Goal: Task Accomplishment & Management: Manage account settings

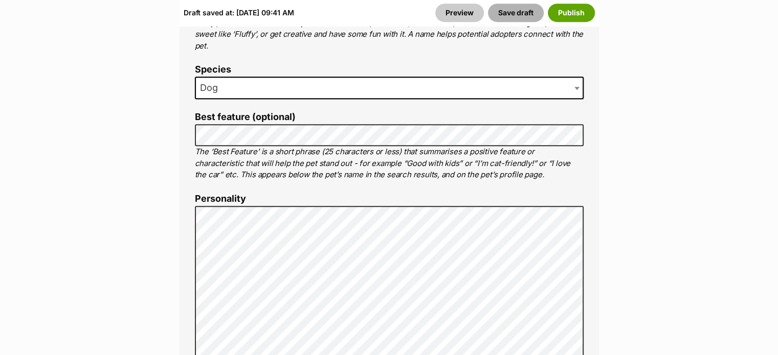
click at [522, 12] on button "Save draft" at bounding box center [516, 13] width 56 height 18
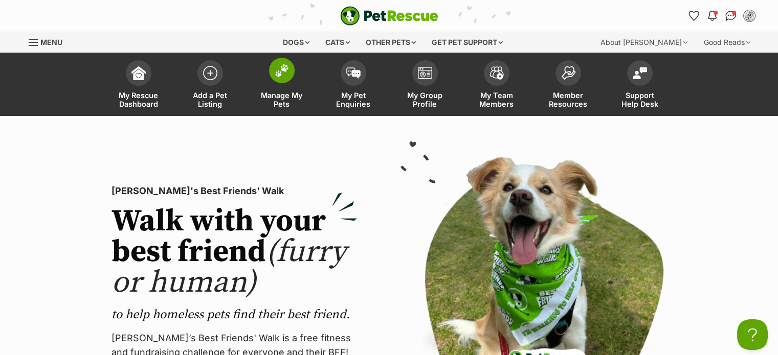
click at [283, 71] on img at bounding box center [282, 70] width 14 height 13
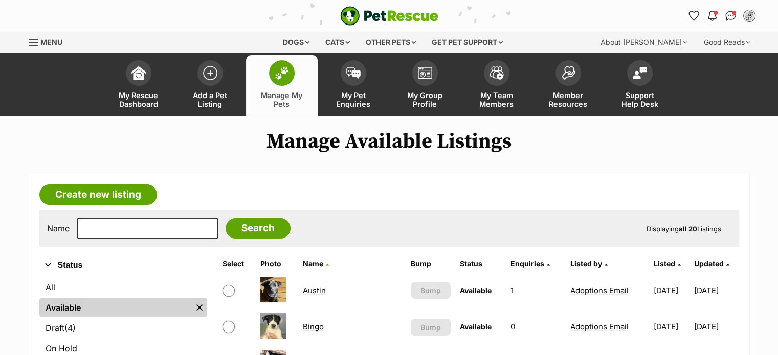
click at [318, 288] on link "Austin" at bounding box center [314, 291] width 23 height 10
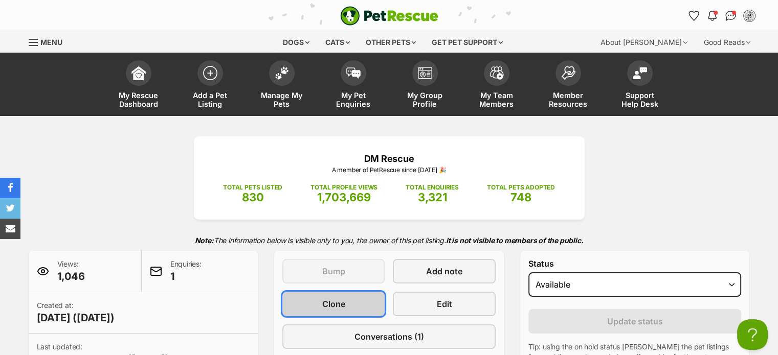
click at [326, 300] on span "Clone" at bounding box center [333, 304] width 23 height 12
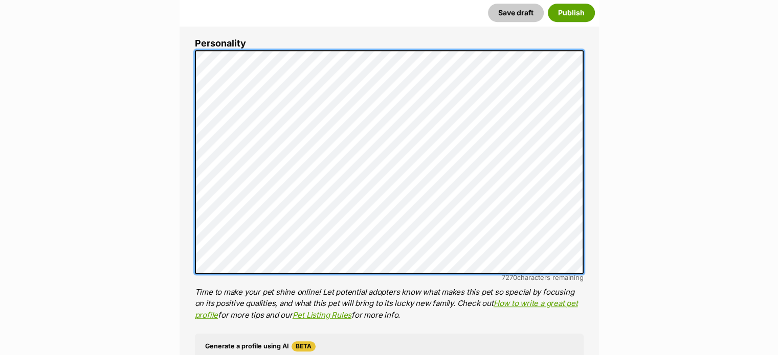
scroll to position [626, 0]
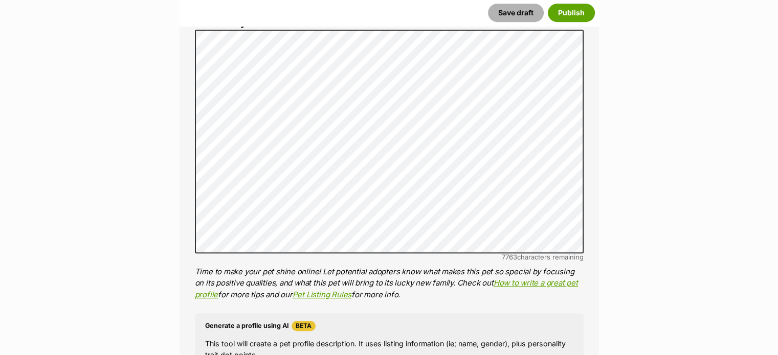
click at [524, 13] on button "Save draft" at bounding box center [516, 13] width 56 height 18
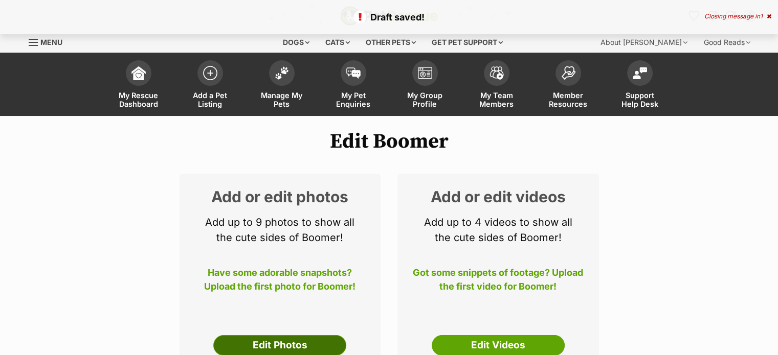
click at [290, 345] on link "Edit Photos" at bounding box center [279, 345] width 133 height 20
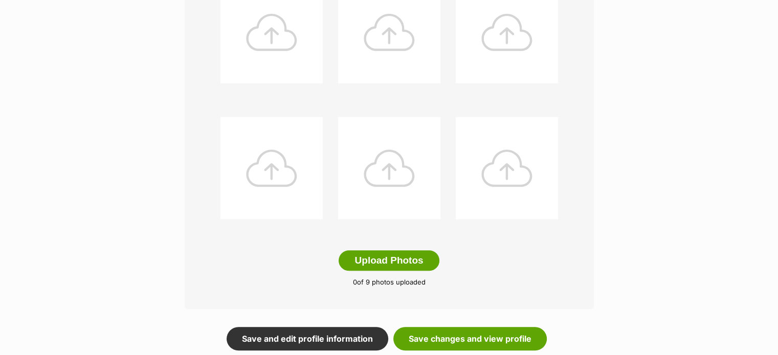
scroll to position [450, 0]
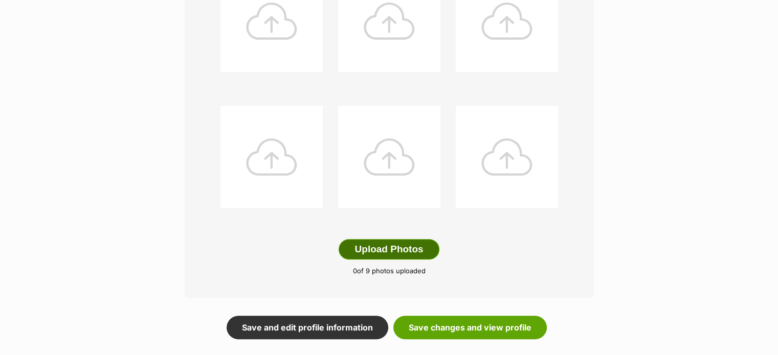
click at [375, 247] on button "Upload Photos" at bounding box center [388, 249] width 100 height 20
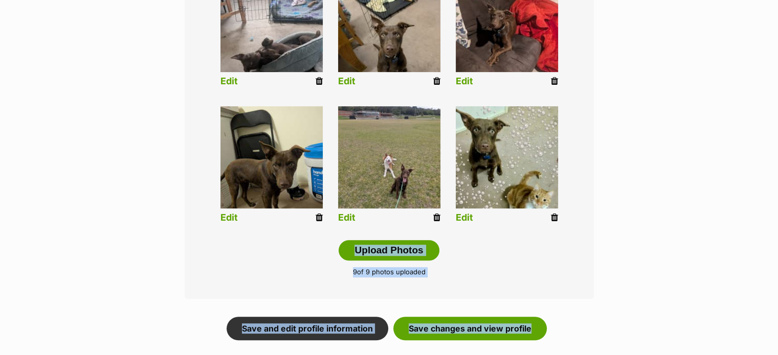
drag, startPoint x: 375, startPoint y: 247, endPoint x: 689, endPoint y: 225, distance: 314.1
click at [689, 225] on div "PetRescue home Notifications Unread [PERSON_NAME] all as read Hooray! [PERSON_N…" at bounding box center [389, 217] width 778 height 1334
drag, startPoint x: 689, startPoint y: 225, endPoint x: 716, endPoint y: 163, distance: 68.7
drag, startPoint x: 716, startPoint y: 163, endPoint x: 321, endPoint y: 323, distance: 426.4
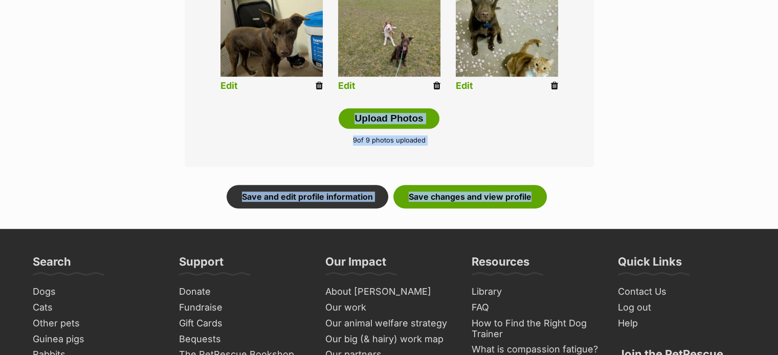
scroll to position [595, 0]
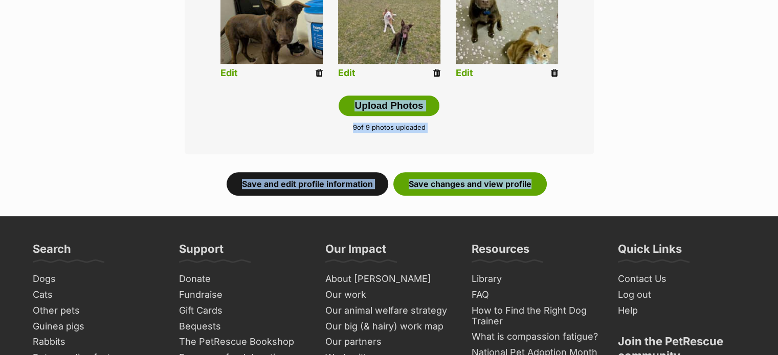
click at [317, 181] on link "Save and edit profile information" at bounding box center [307, 184] width 162 height 24
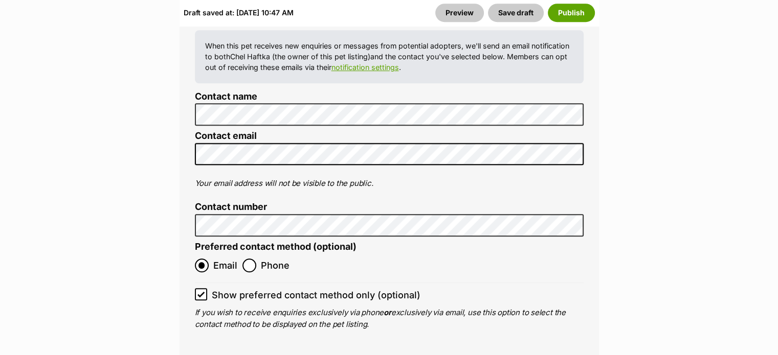
scroll to position [4678, 0]
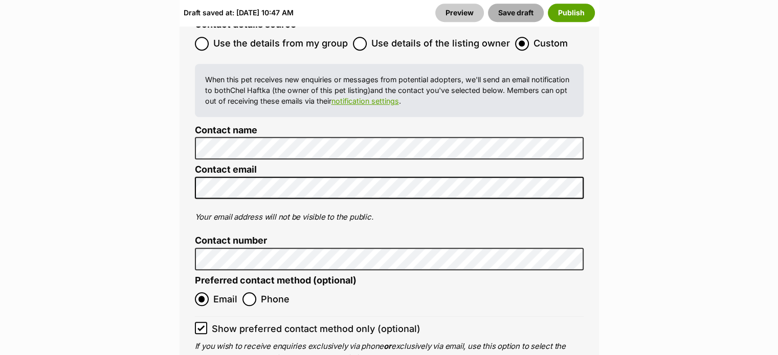
click at [525, 14] on button "Save draft" at bounding box center [516, 13] width 56 height 18
